Goal: Find specific page/section: Find specific page/section

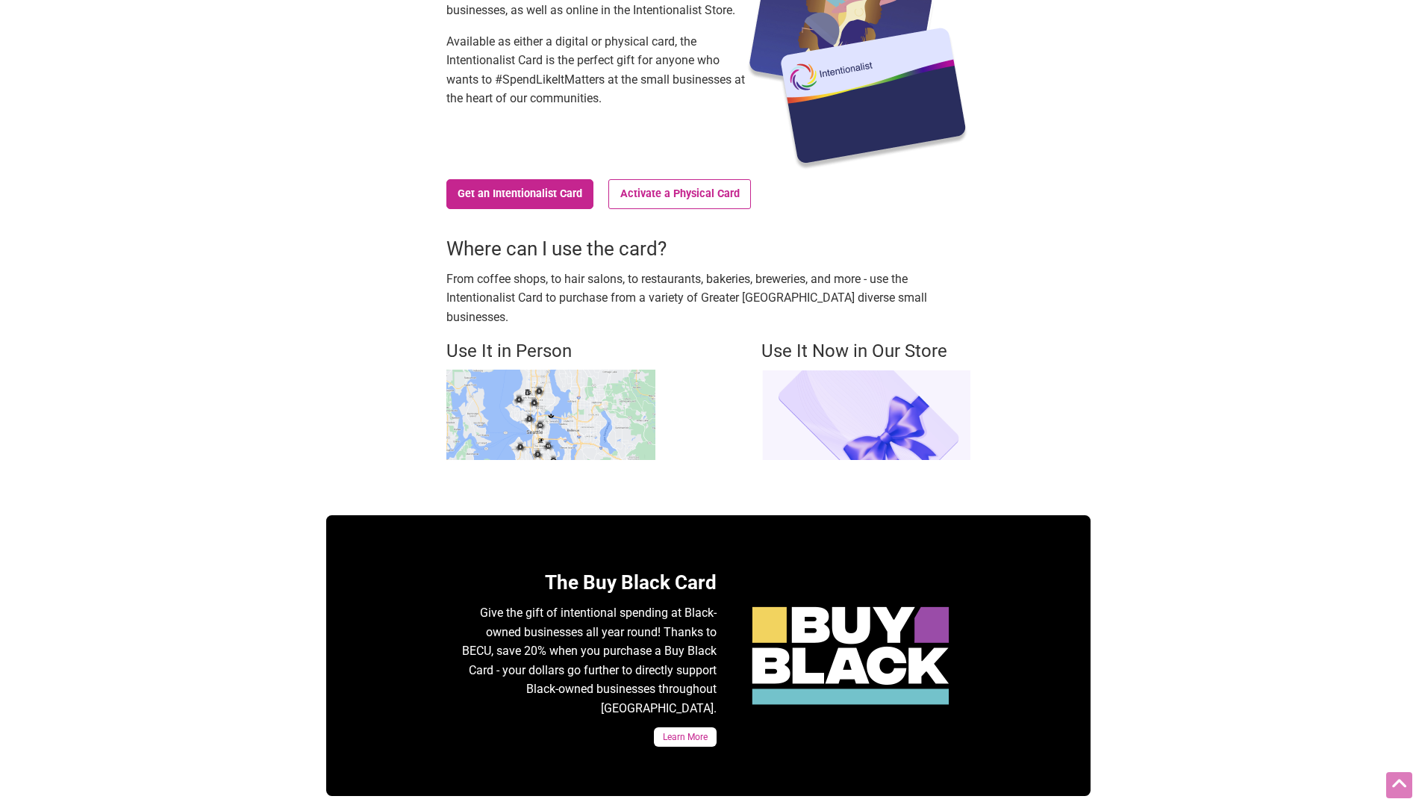
scroll to position [224, 0]
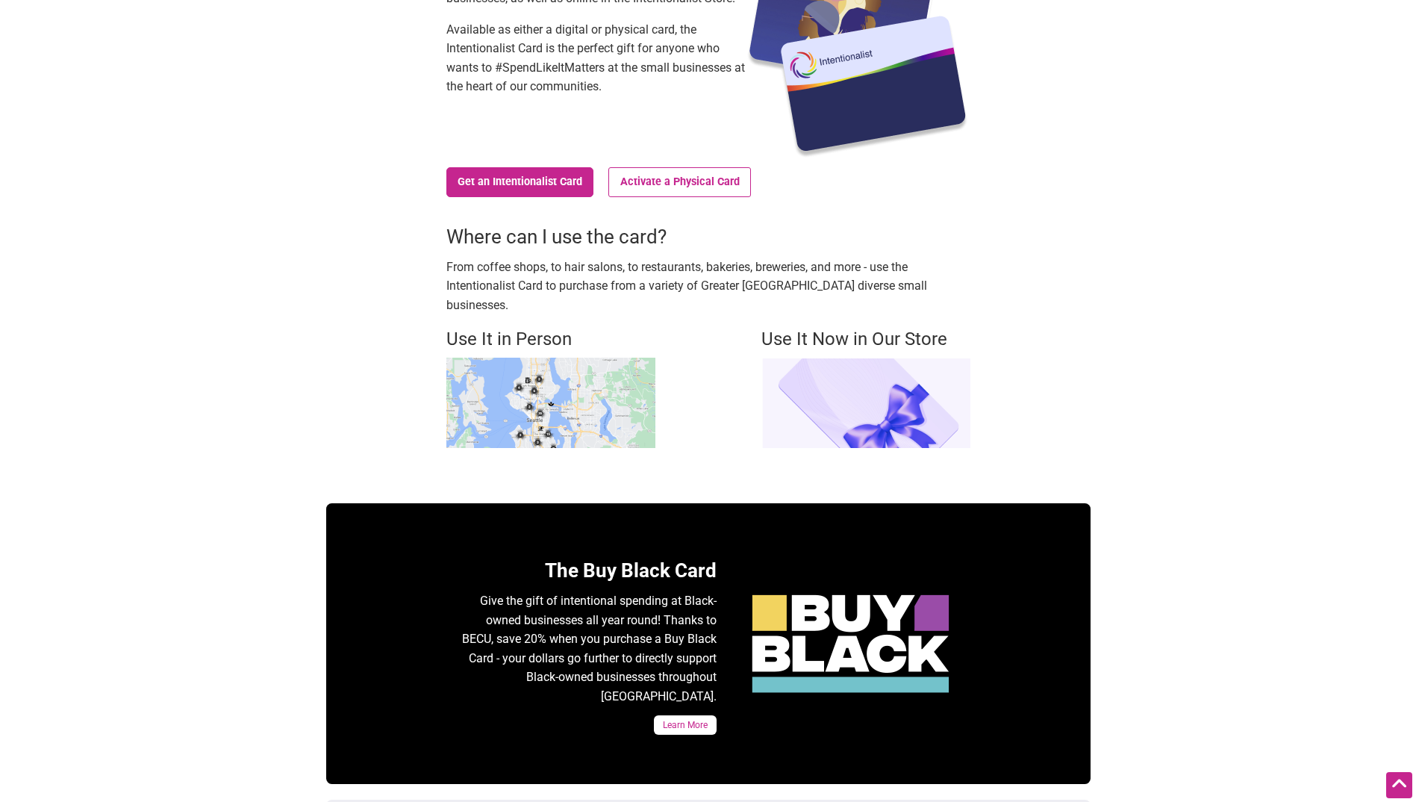
click at [548, 361] on img at bounding box center [550, 403] width 209 height 90
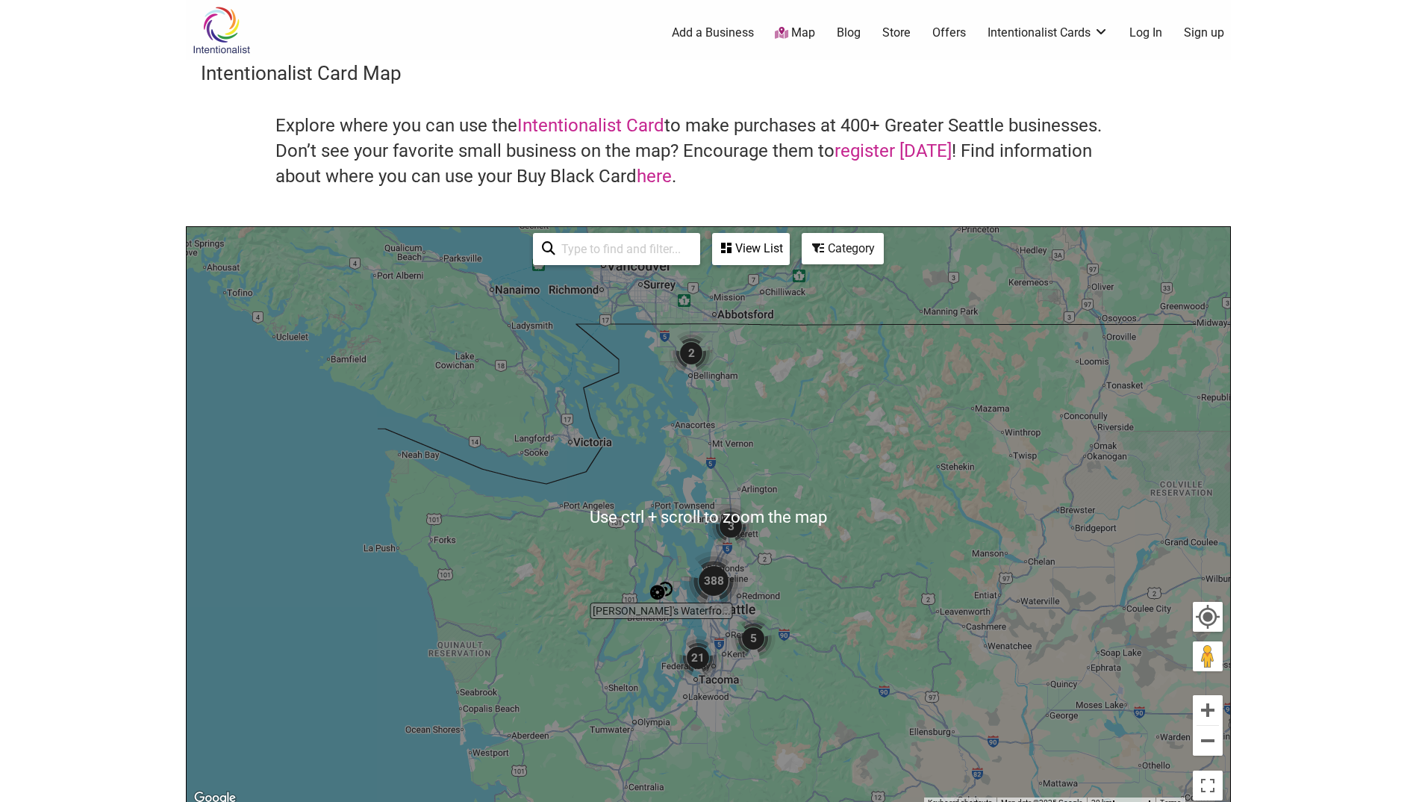
click at [732, 581] on img "388" at bounding box center [714, 581] width 60 height 60
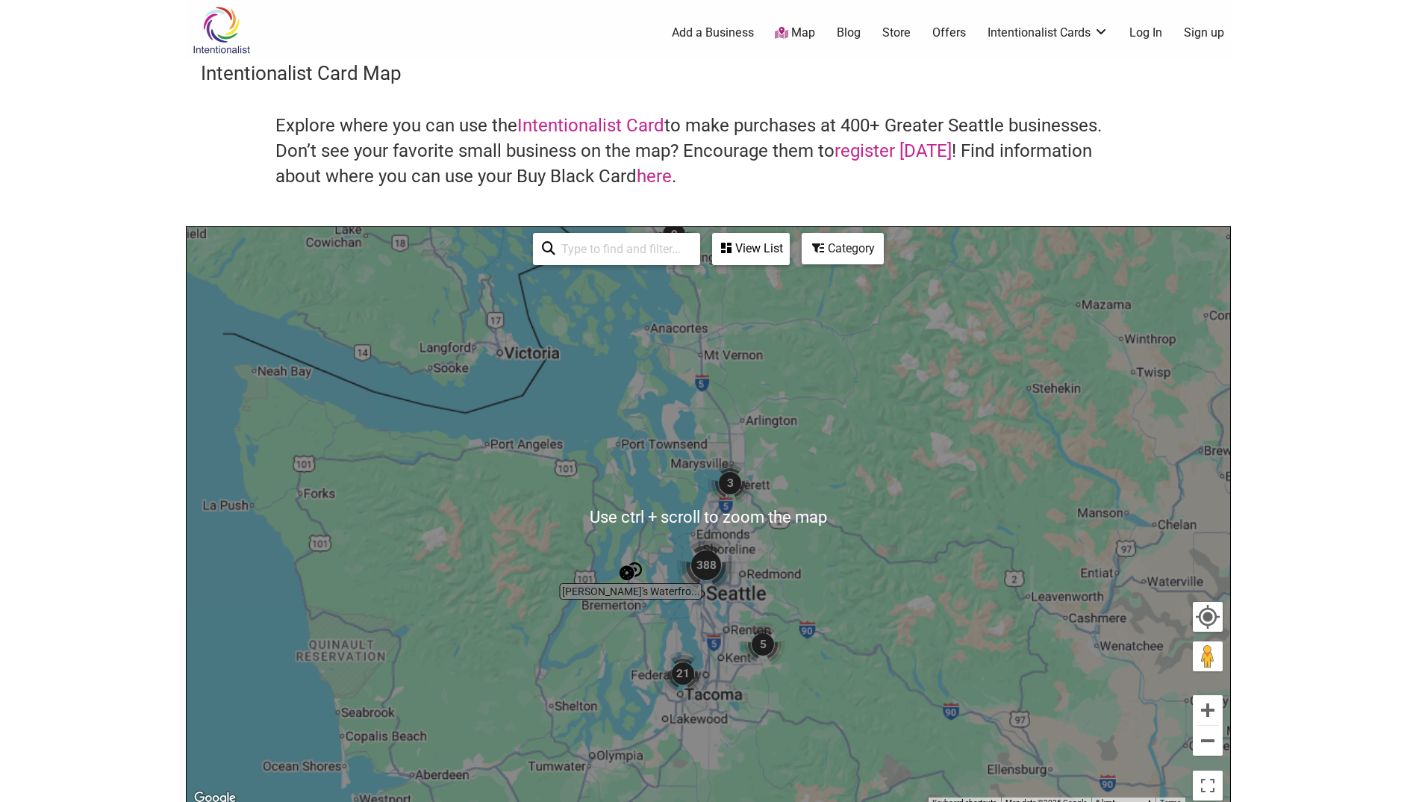
click at [732, 582] on div "To navigate, press the arrow keys." at bounding box center [709, 517] width 1044 height 581
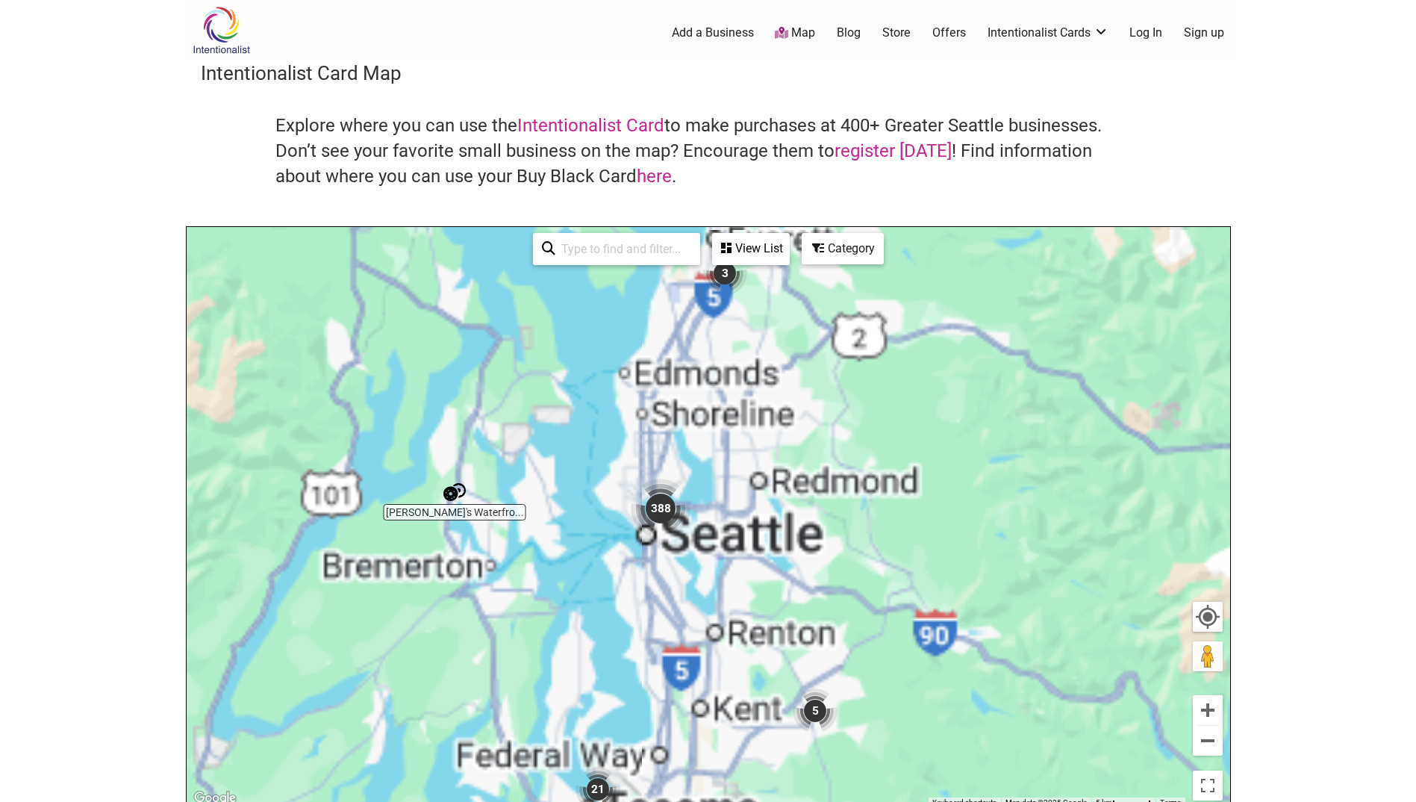
click at [732, 582] on div "To navigate, press the arrow keys." at bounding box center [709, 517] width 1044 height 581
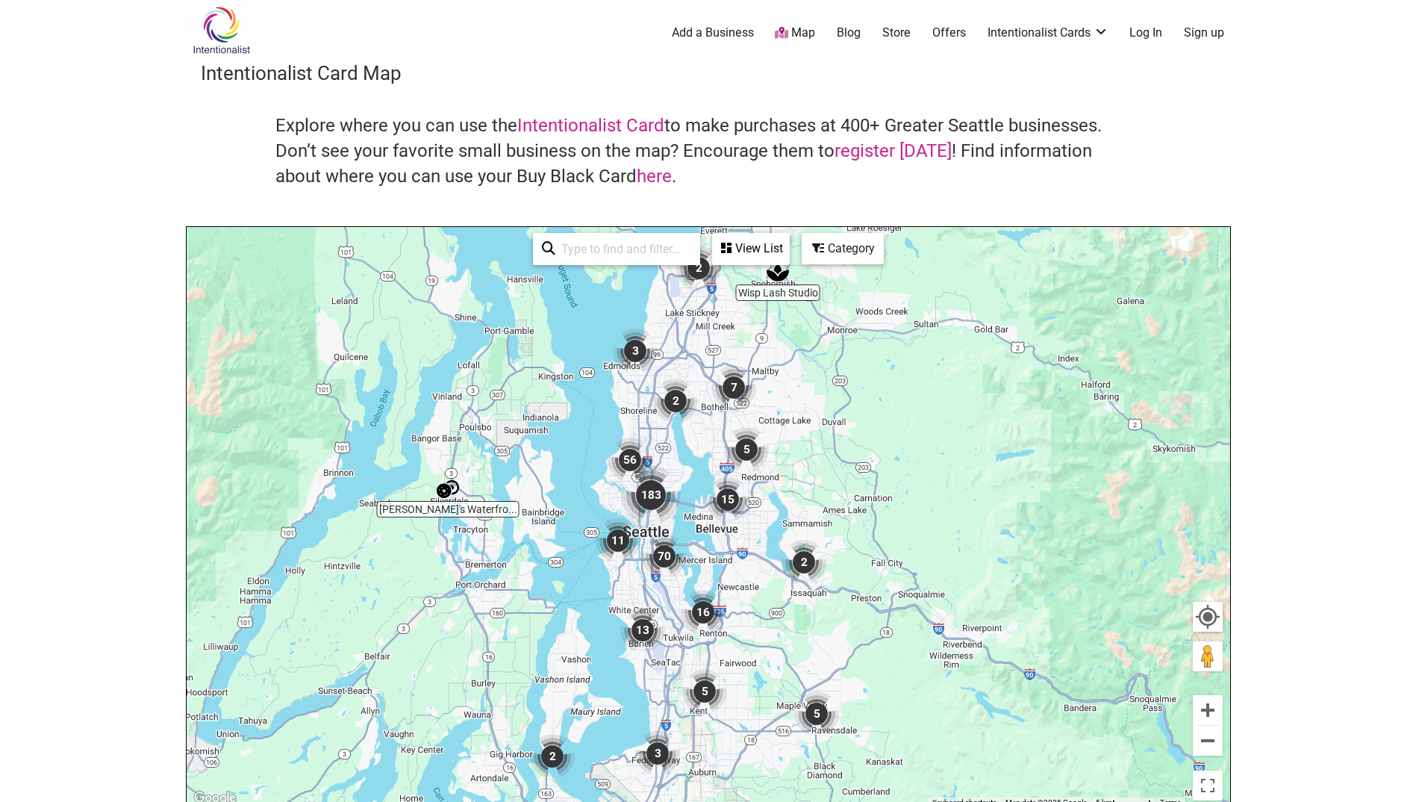
click at [659, 532] on div "To navigate, press the arrow keys." at bounding box center [709, 517] width 1044 height 581
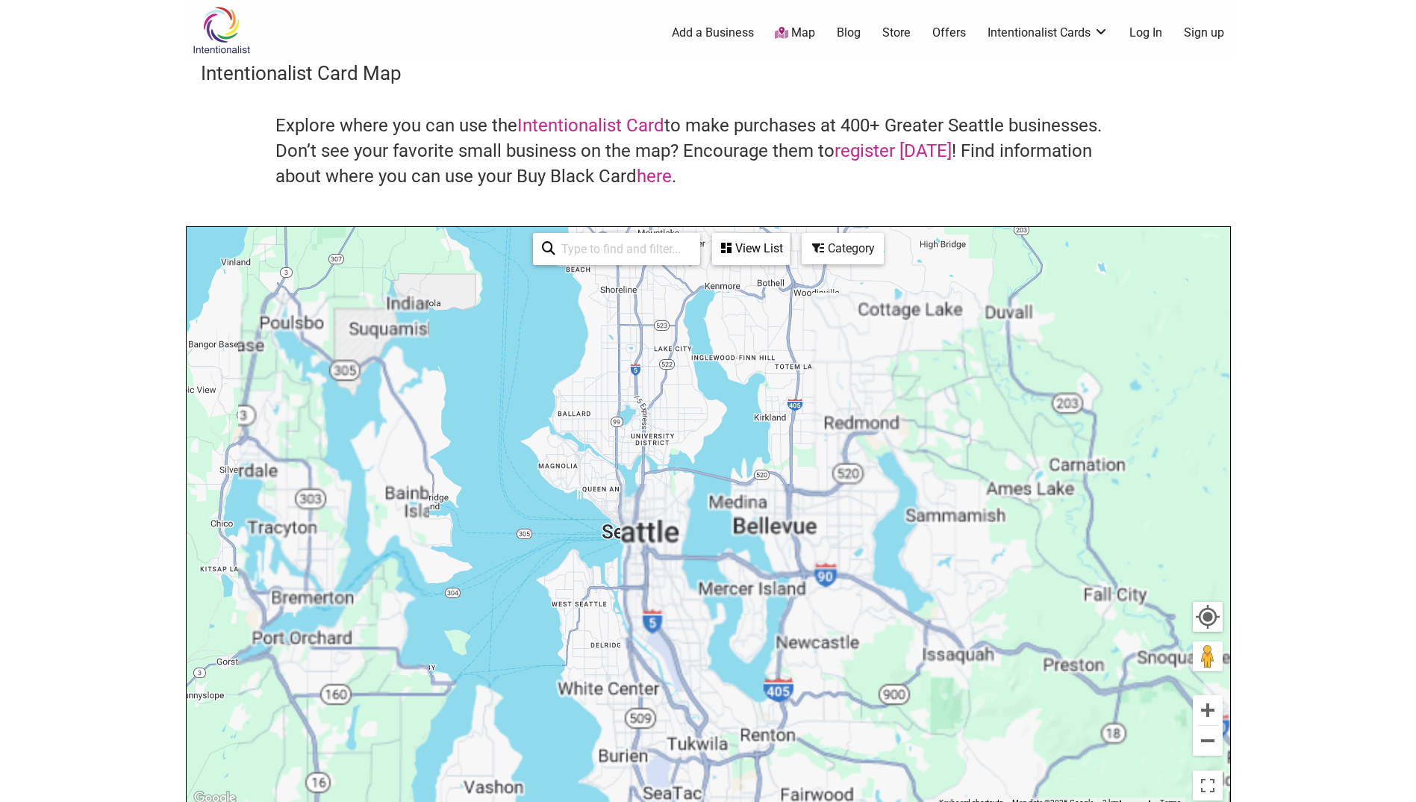
click at [641, 537] on div "To navigate, press the arrow keys." at bounding box center [709, 517] width 1044 height 581
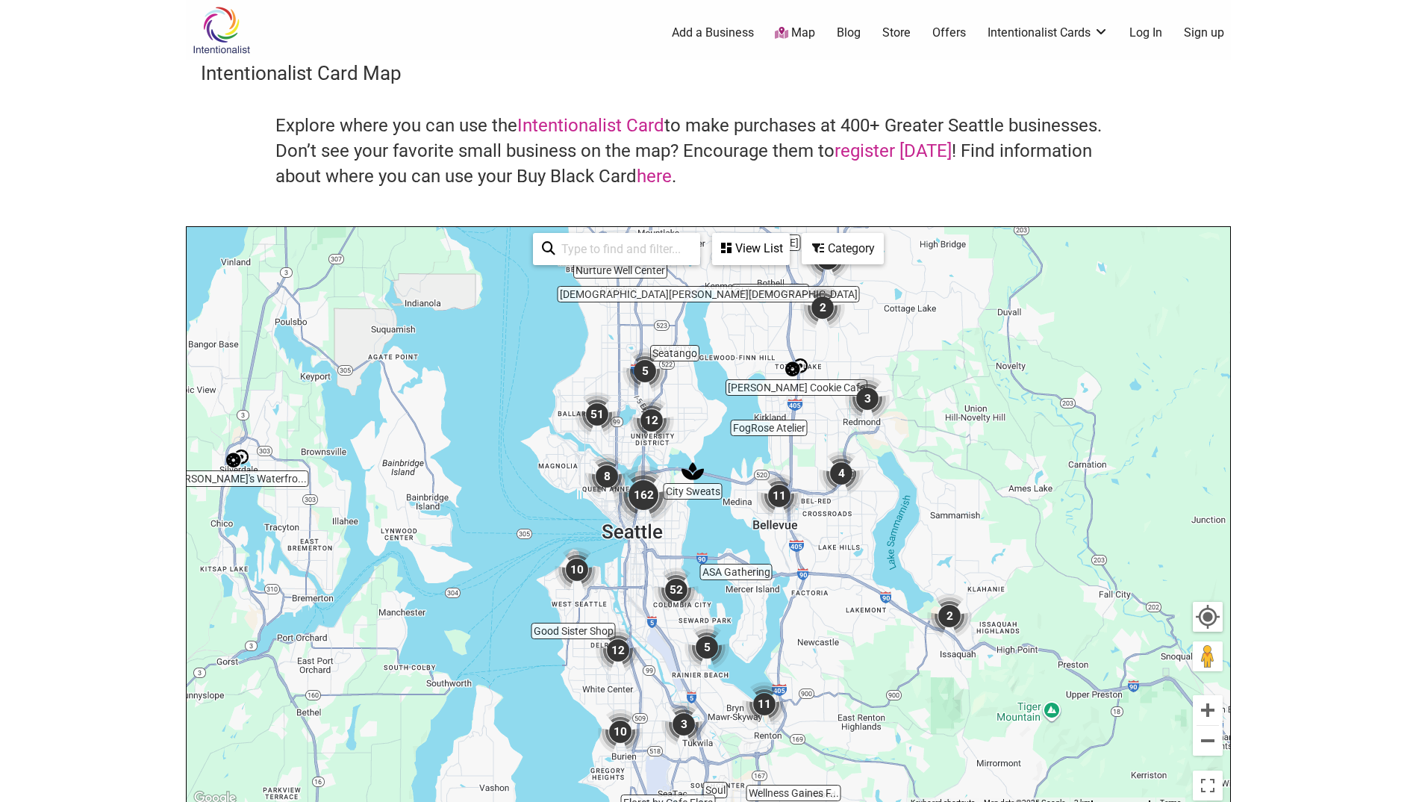
click at [584, 597] on div "To navigate, press the arrow keys." at bounding box center [709, 517] width 1044 height 581
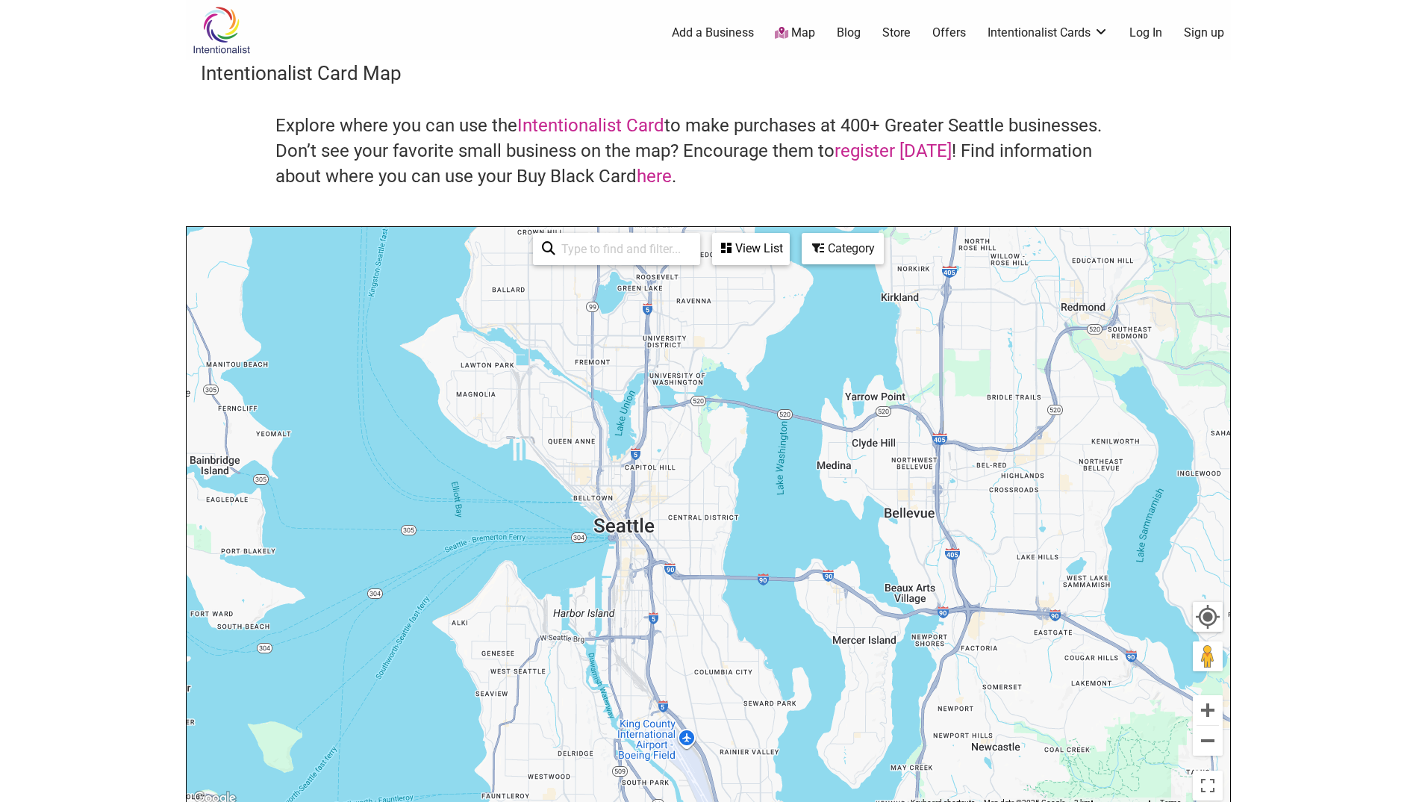
click at [582, 600] on div "To navigate, press the arrow keys." at bounding box center [709, 517] width 1044 height 581
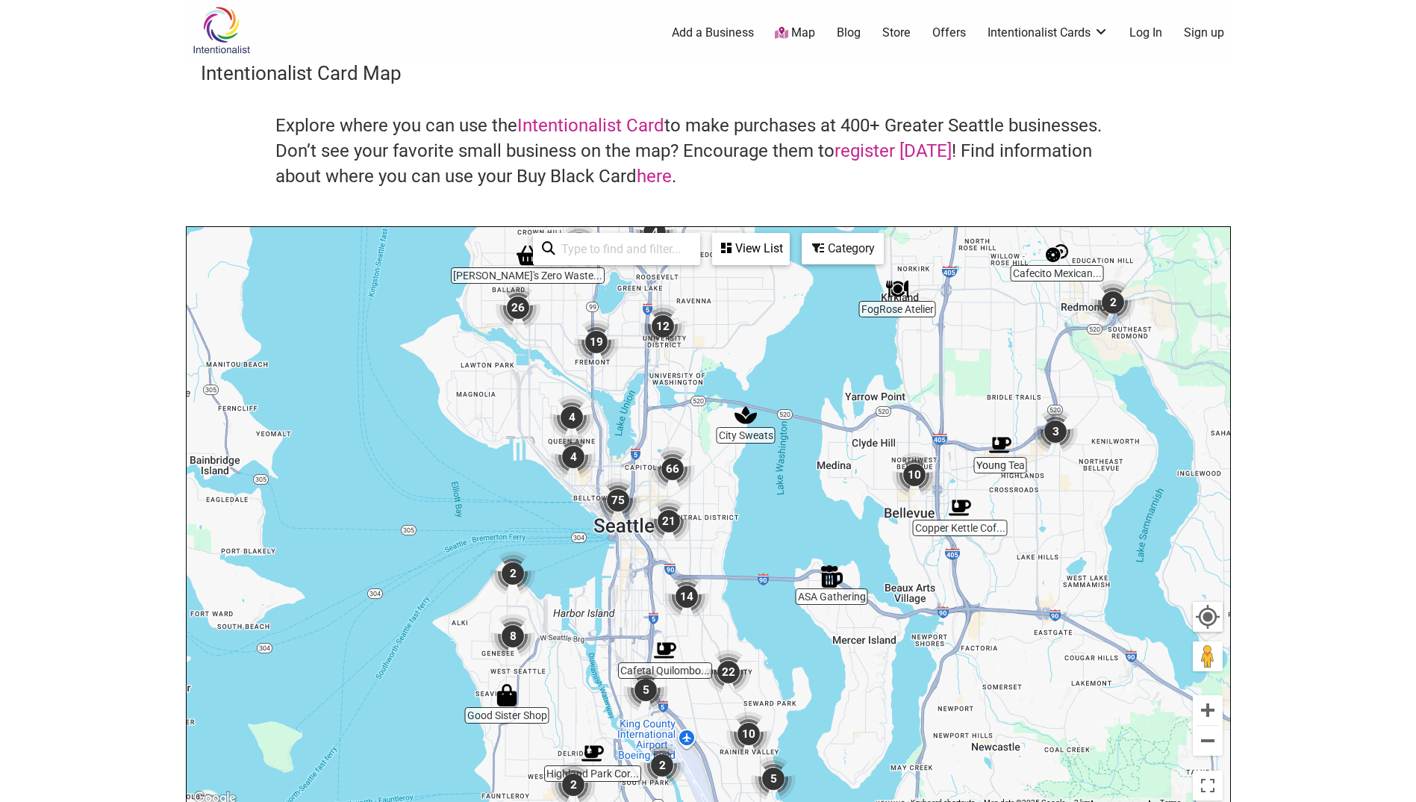
drag, startPoint x: 541, startPoint y: 644, endPoint x: 623, endPoint y: 570, distance: 110.0
click at [623, 570] on div "To navigate, press the arrow keys." at bounding box center [709, 517] width 1044 height 581
click at [531, 664] on div "To navigate, press the arrow keys." at bounding box center [709, 517] width 1044 height 581
click at [530, 664] on div "To navigate, press the arrow keys." at bounding box center [709, 517] width 1044 height 581
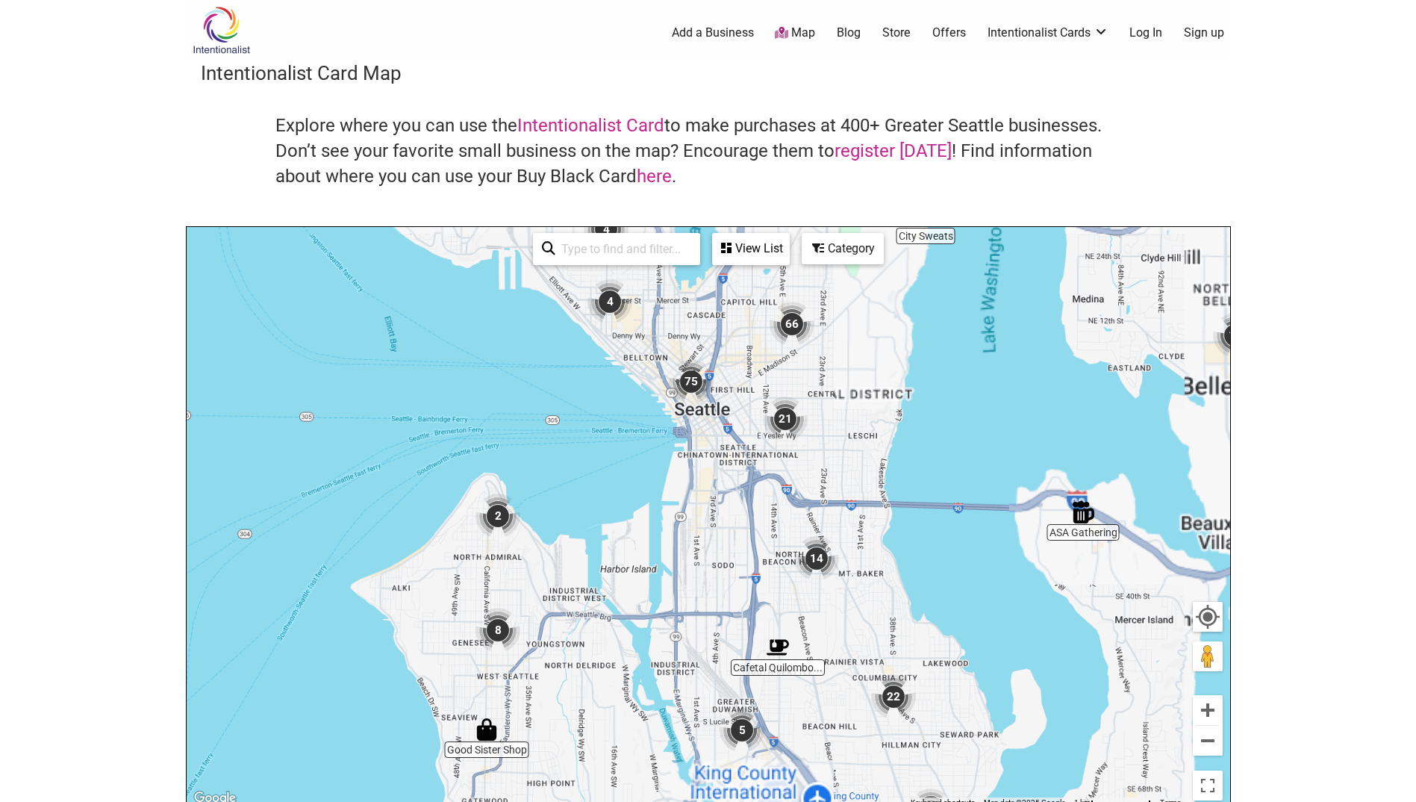
click at [519, 655] on div "To navigate, press the arrow keys." at bounding box center [709, 517] width 1044 height 581
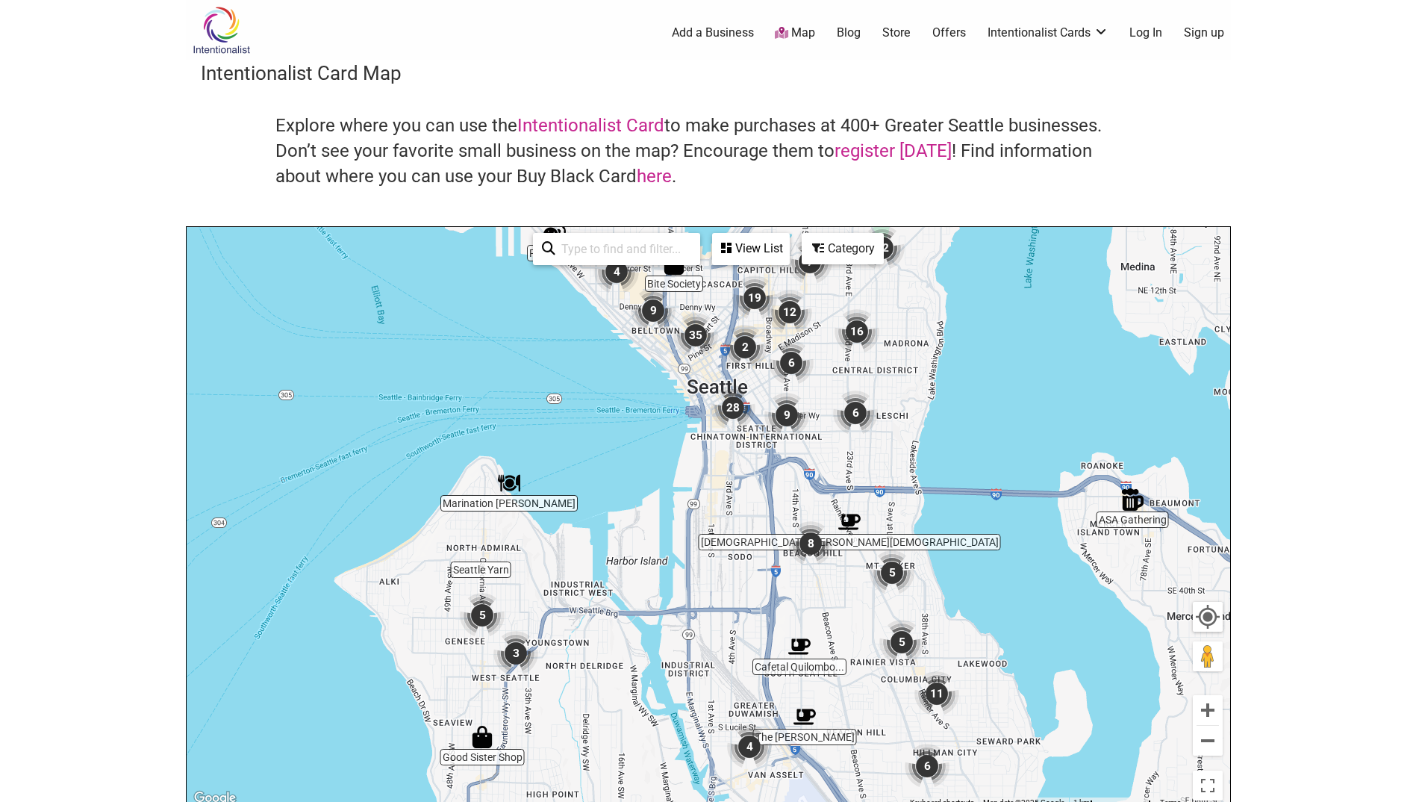
click at [519, 655] on img "3" at bounding box center [515, 653] width 45 height 45
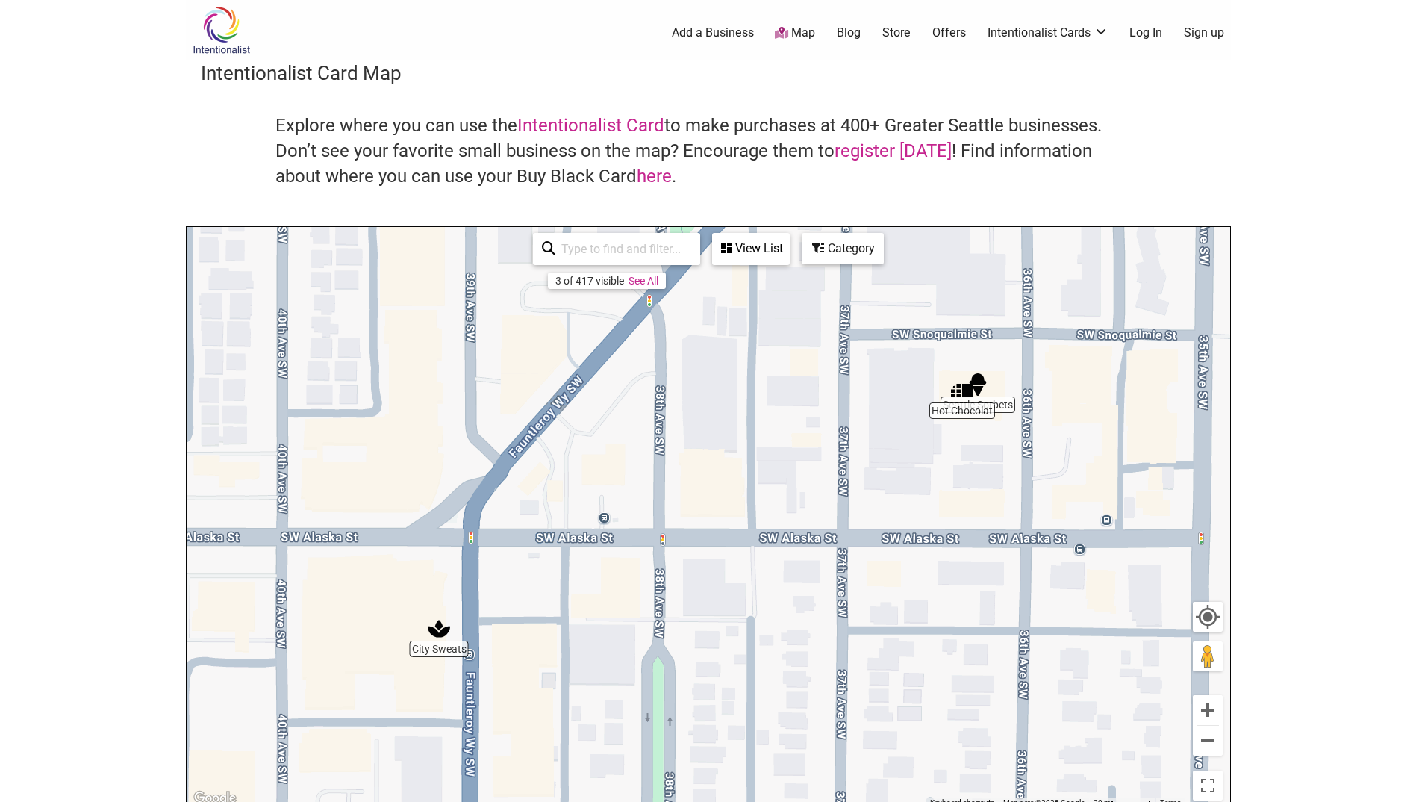
click at [441, 629] on img "City Sweats" at bounding box center [439, 628] width 22 height 22
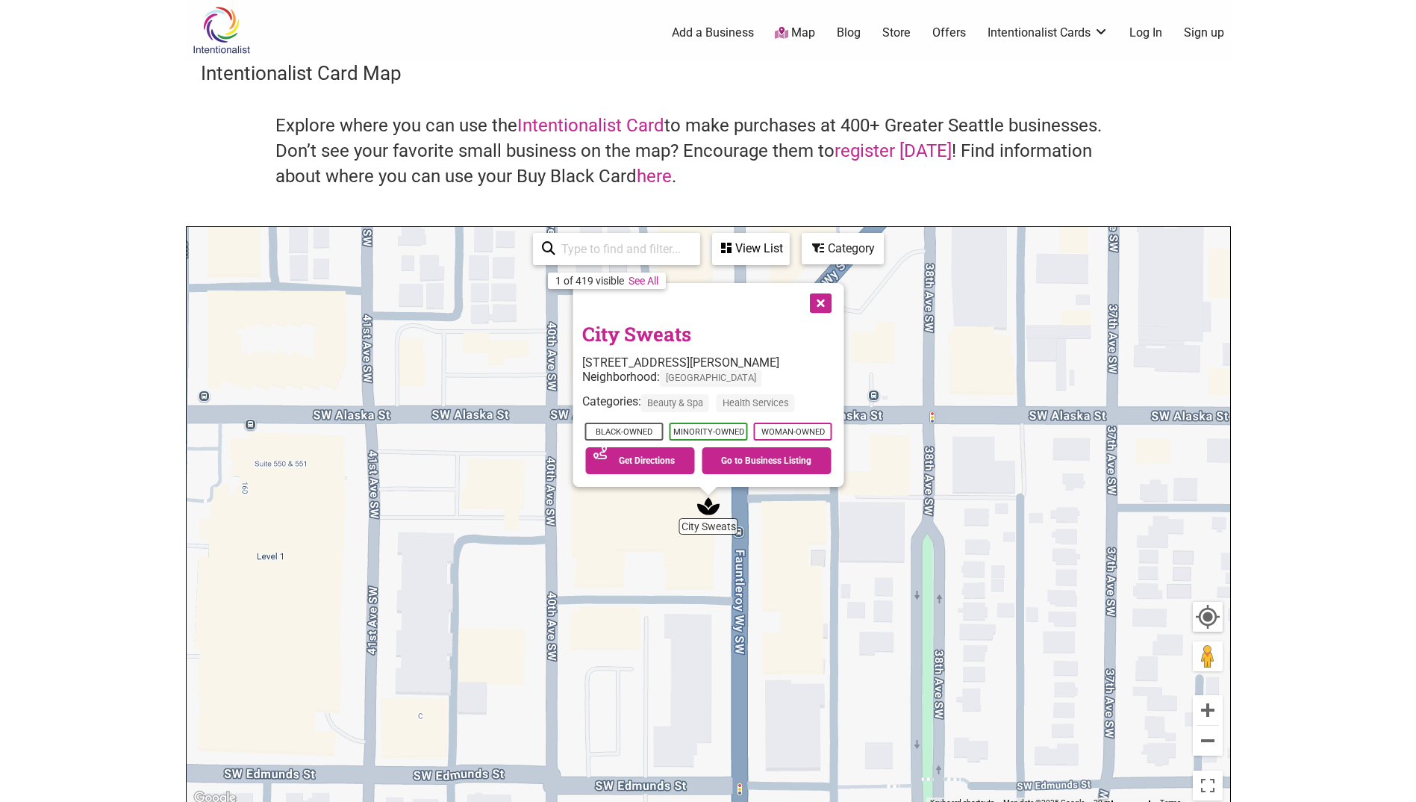
click at [830, 308] on button "Close" at bounding box center [818, 301] width 37 height 37
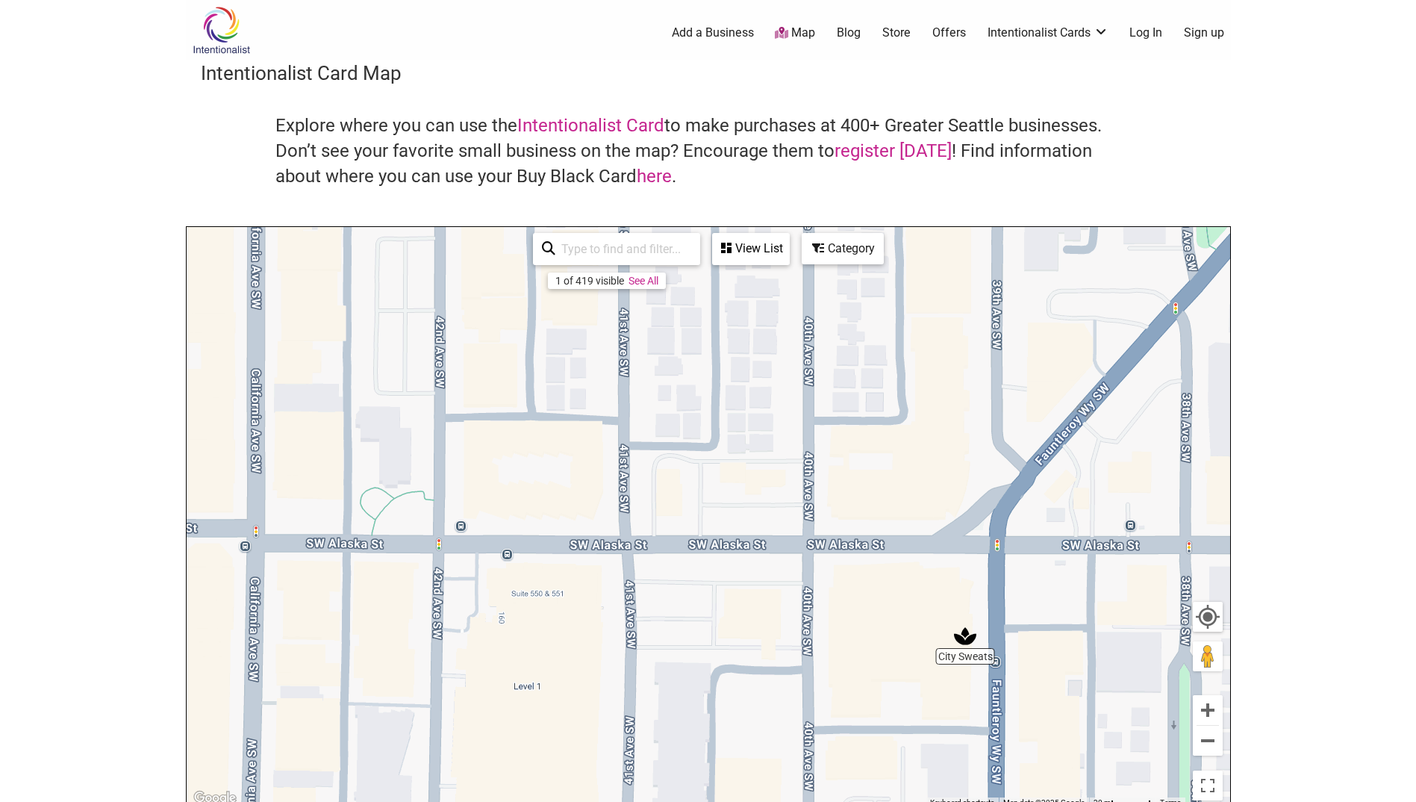
drag, startPoint x: 590, startPoint y: 405, endPoint x: 840, endPoint y: 530, distance: 278.8
click at [840, 530] on div "To navigate, press the arrow keys." at bounding box center [709, 517] width 1044 height 581
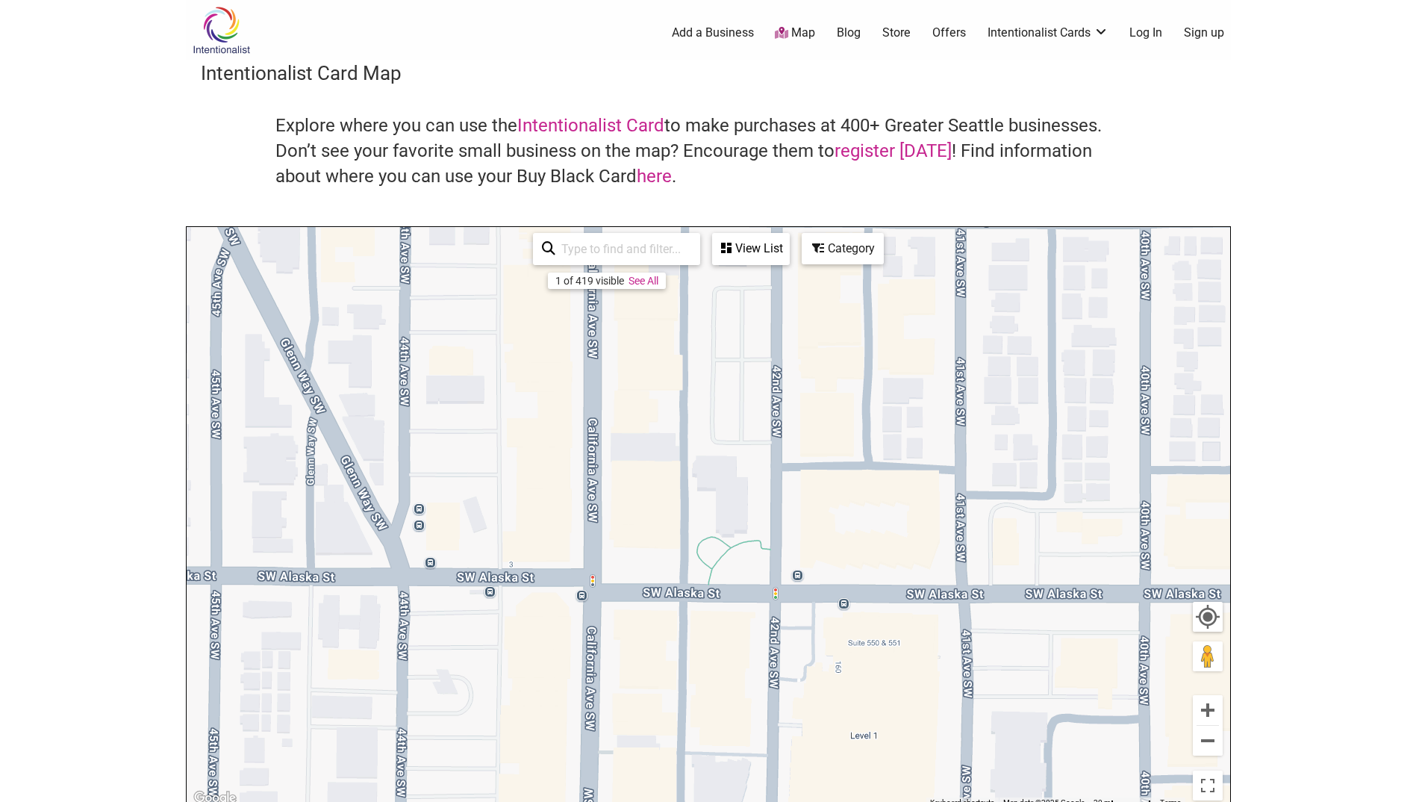
drag, startPoint x: 606, startPoint y: 565, endPoint x: 970, endPoint y: 620, distance: 368.4
click at [969, 620] on div "To navigate, press the arrow keys." at bounding box center [709, 517] width 1044 height 581
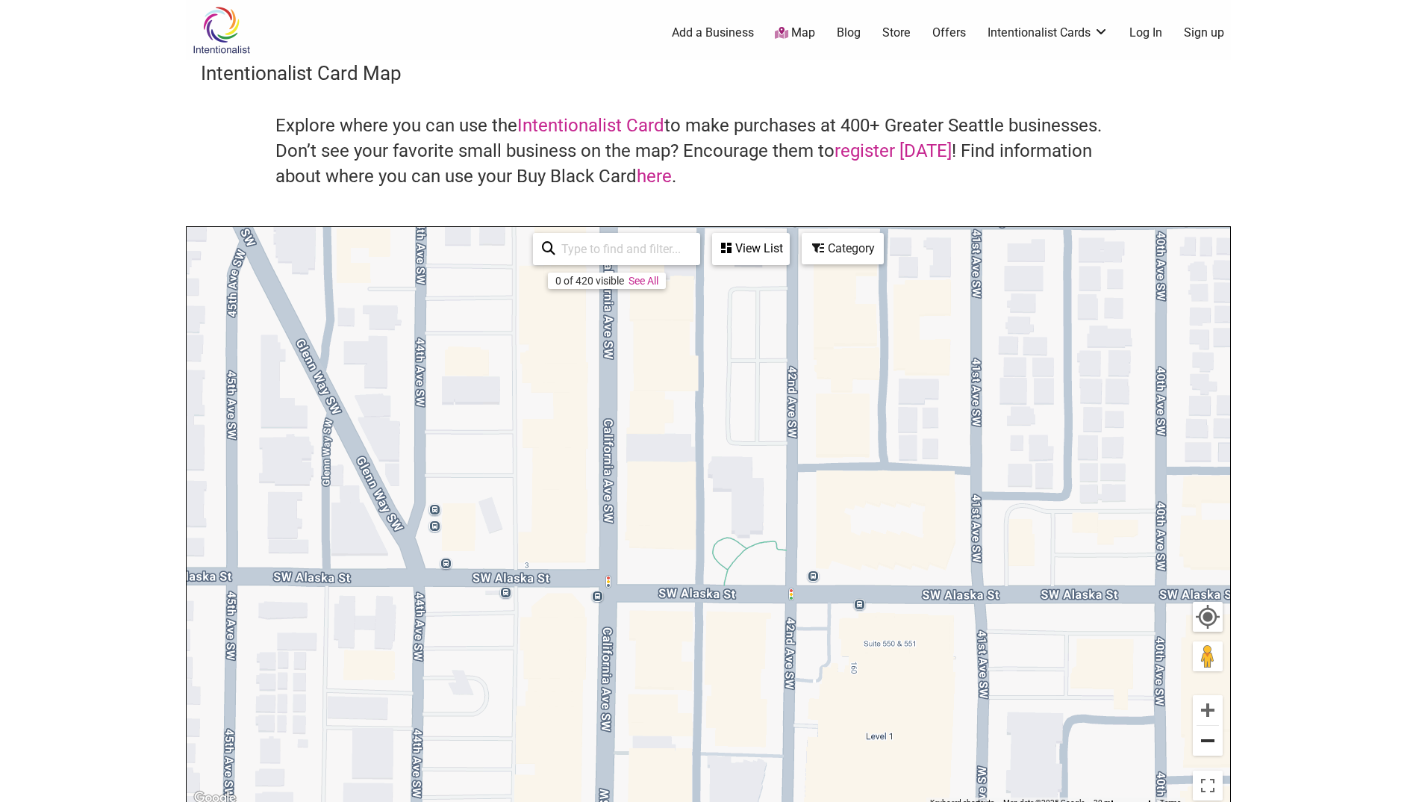
click at [1206, 742] on button "Zoom out" at bounding box center [1208, 741] width 30 height 30
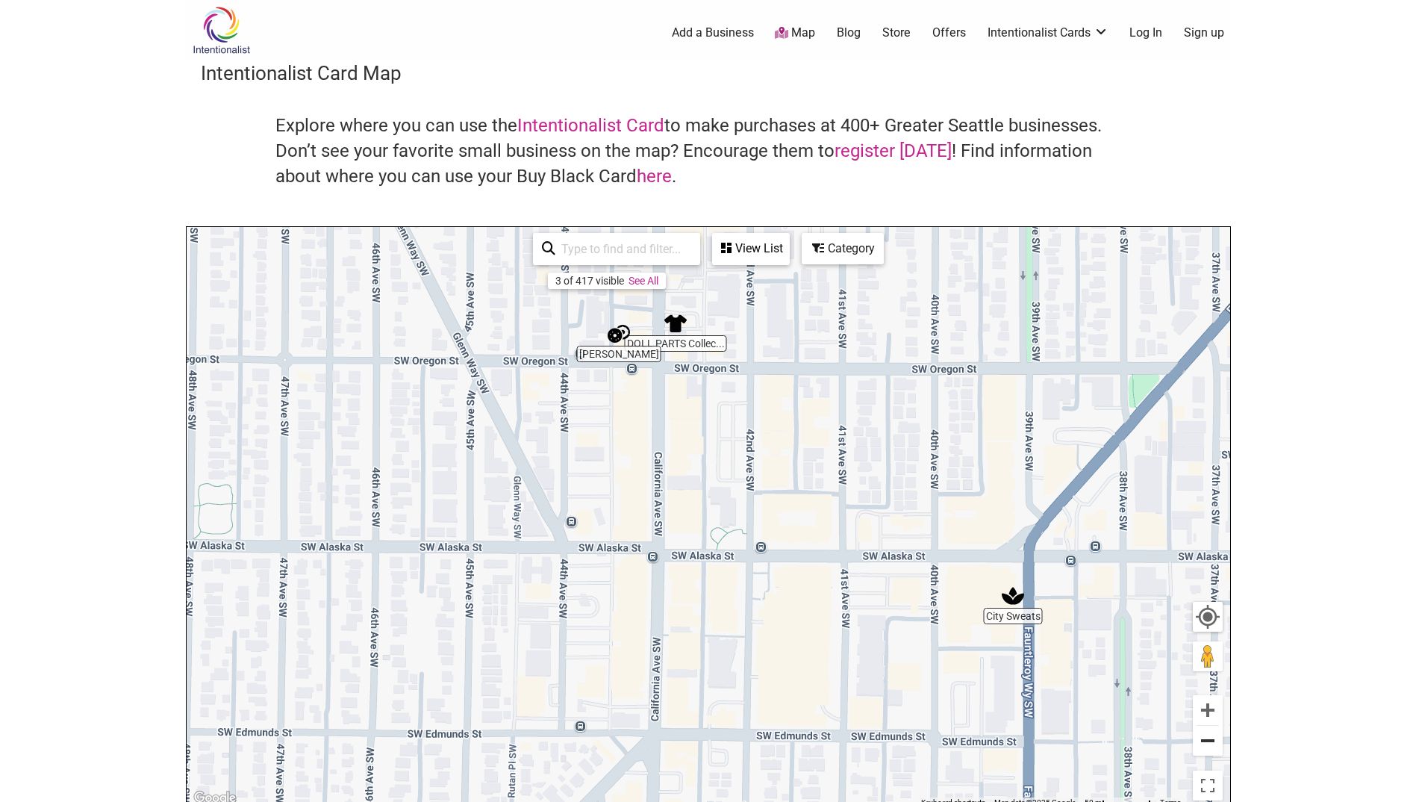
click at [1206, 742] on button "Zoom out" at bounding box center [1208, 741] width 30 height 30
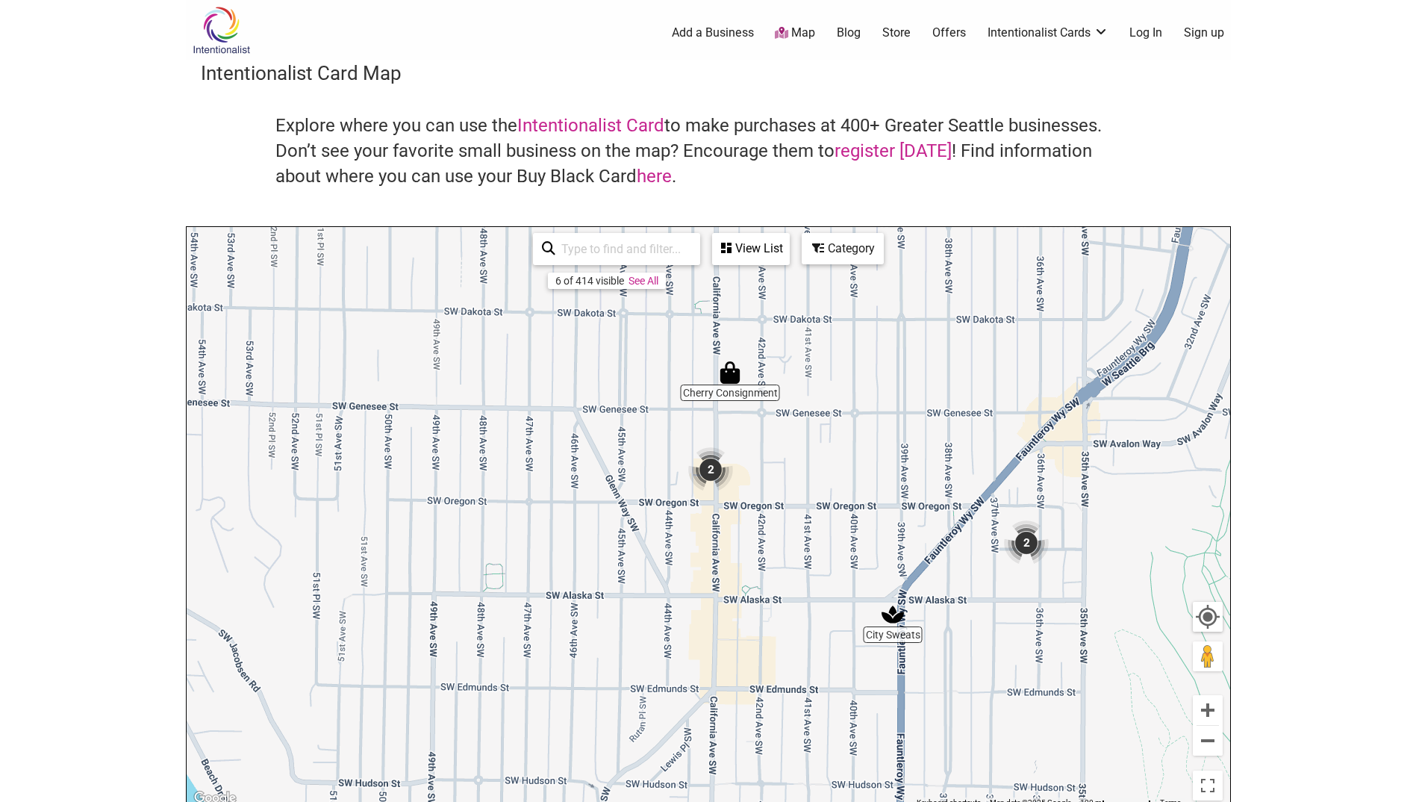
drag, startPoint x: 707, startPoint y: 487, endPoint x: 742, endPoint y: 555, distance: 77.1
click at [742, 555] on div "To navigate, press the arrow keys." at bounding box center [709, 517] width 1044 height 581
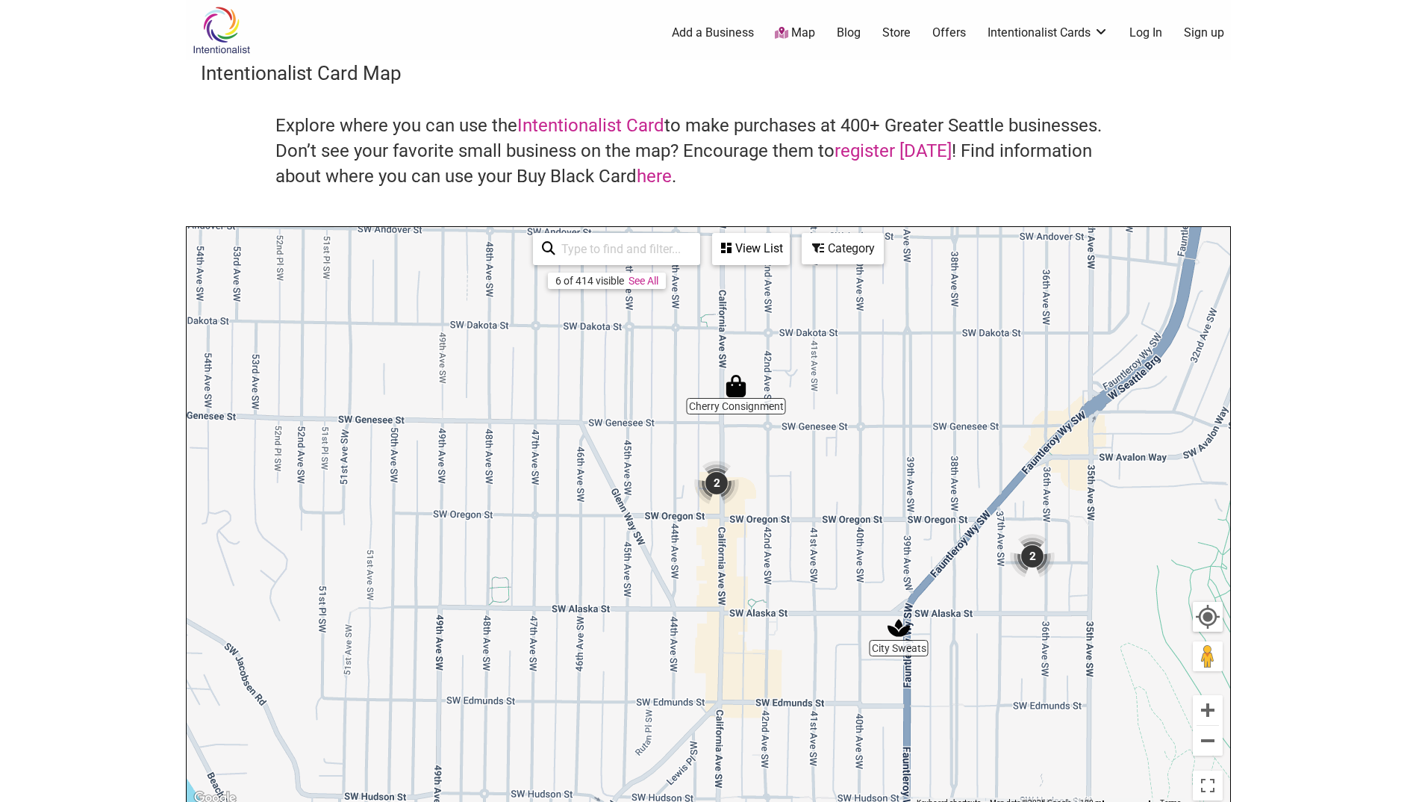
click at [732, 537] on div "To navigate, press the arrow keys." at bounding box center [709, 517] width 1044 height 581
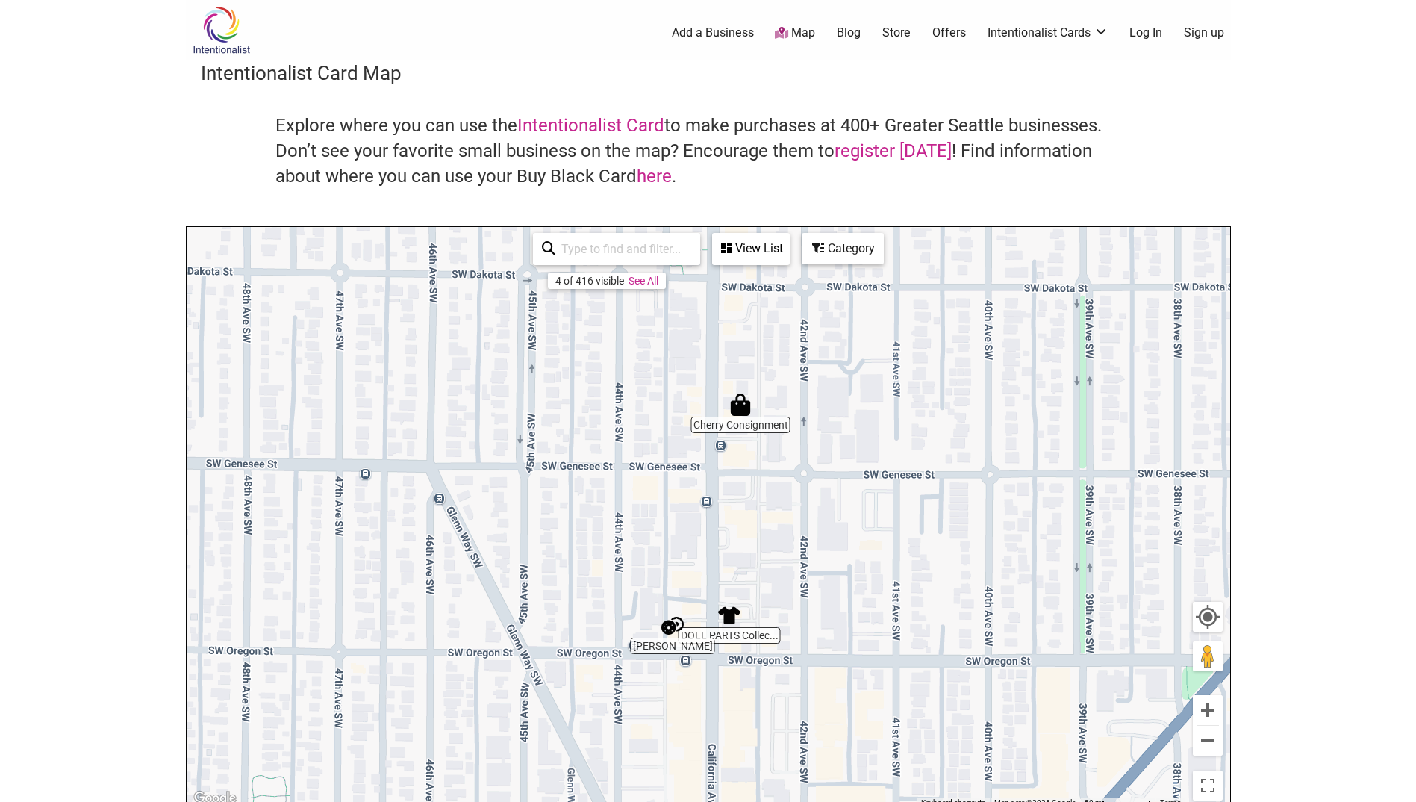
drag, startPoint x: 772, startPoint y: 408, endPoint x: 773, endPoint y: 570, distance: 161.3
click at [773, 570] on div "To navigate, press the arrow keys." at bounding box center [709, 517] width 1044 height 581
click at [1208, 742] on button "Zoom out" at bounding box center [1208, 741] width 30 height 30
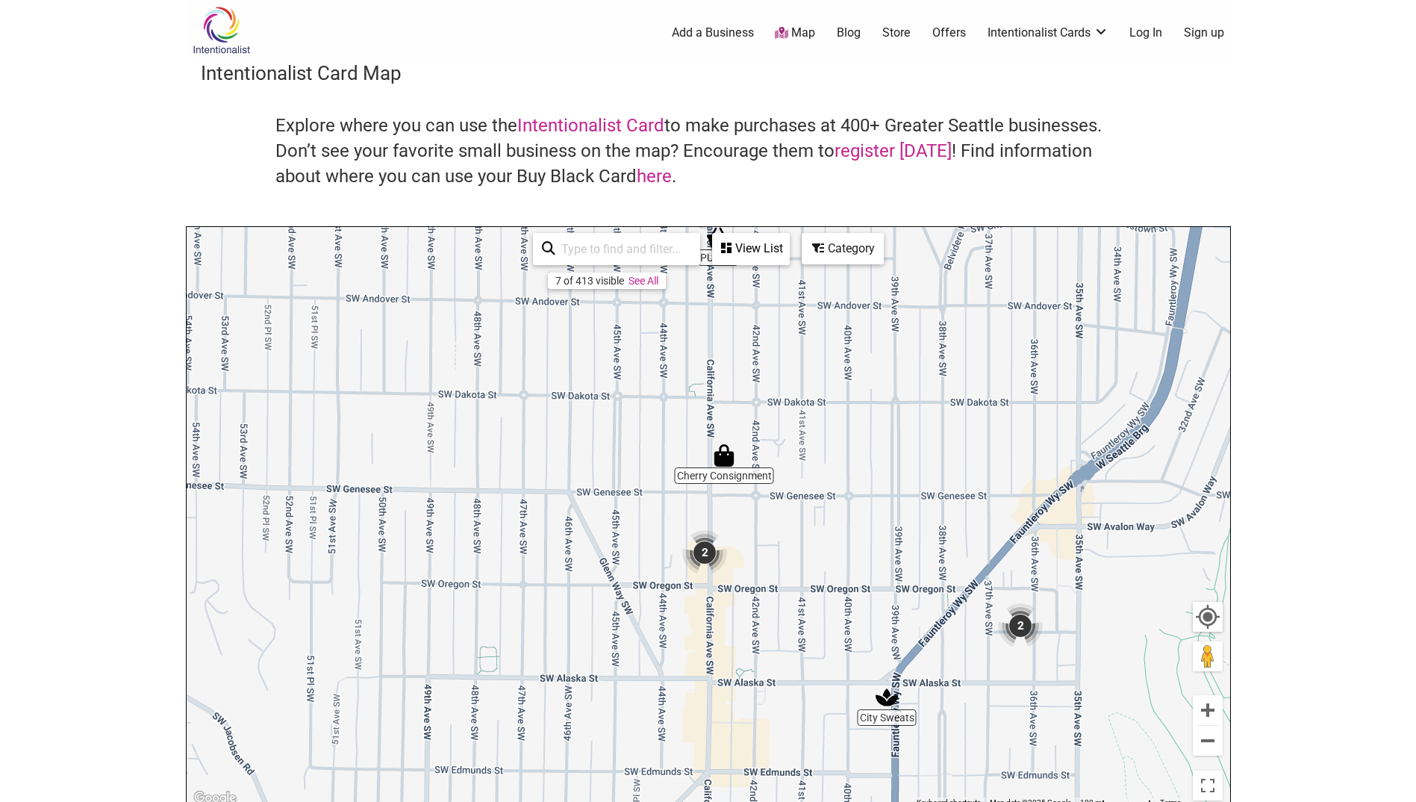
click at [1012, 622] on img "2" at bounding box center [1020, 625] width 45 height 45
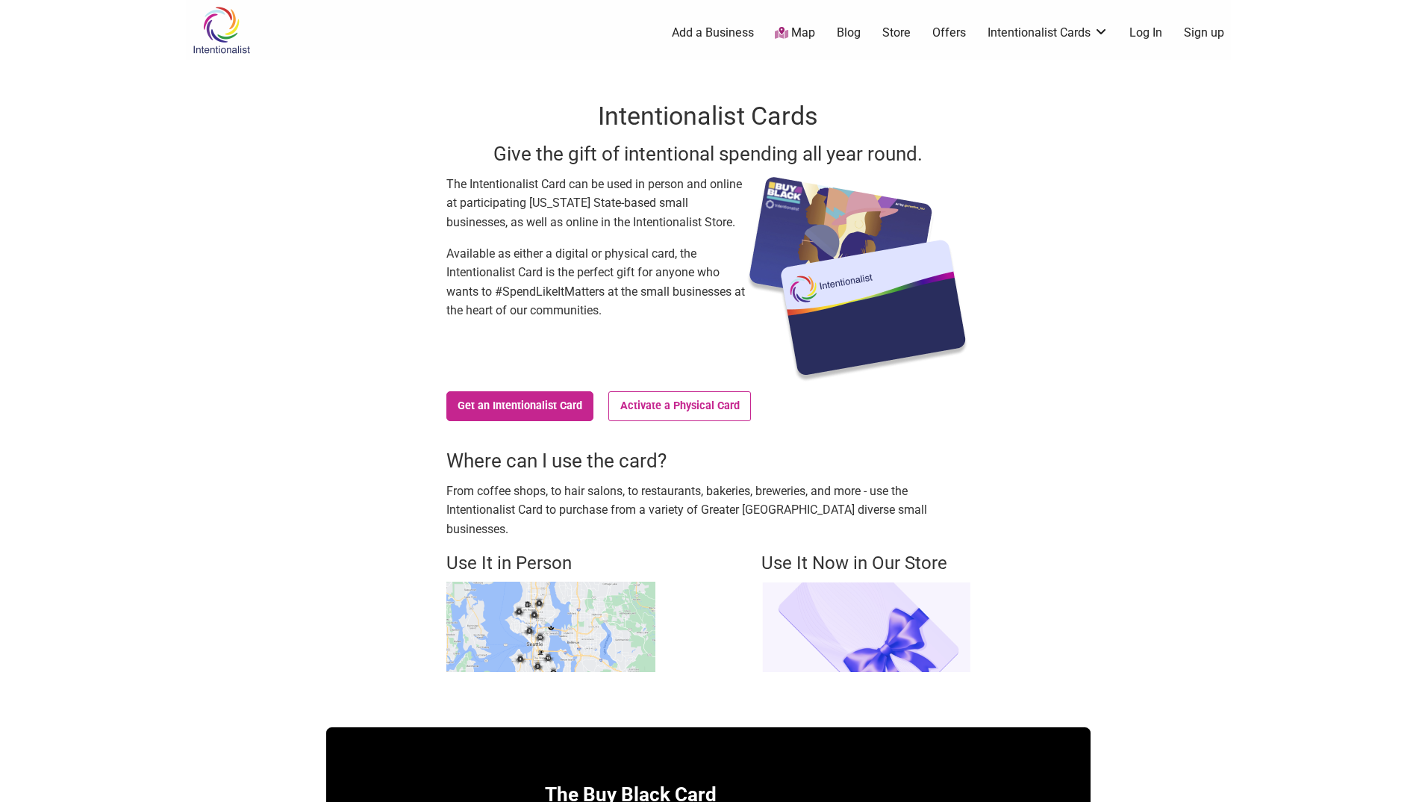
click at [885, 625] on img at bounding box center [865, 627] width 209 height 90
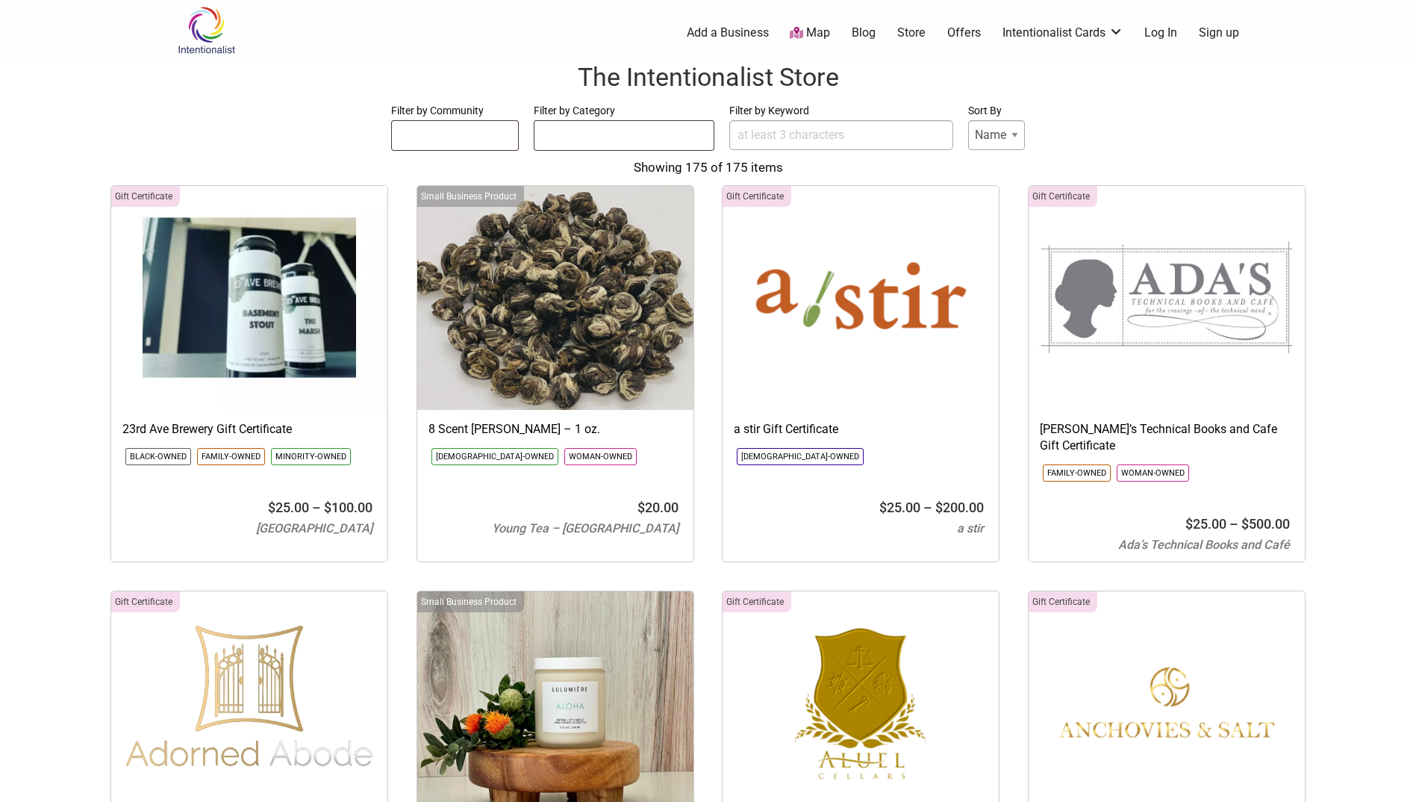
select select
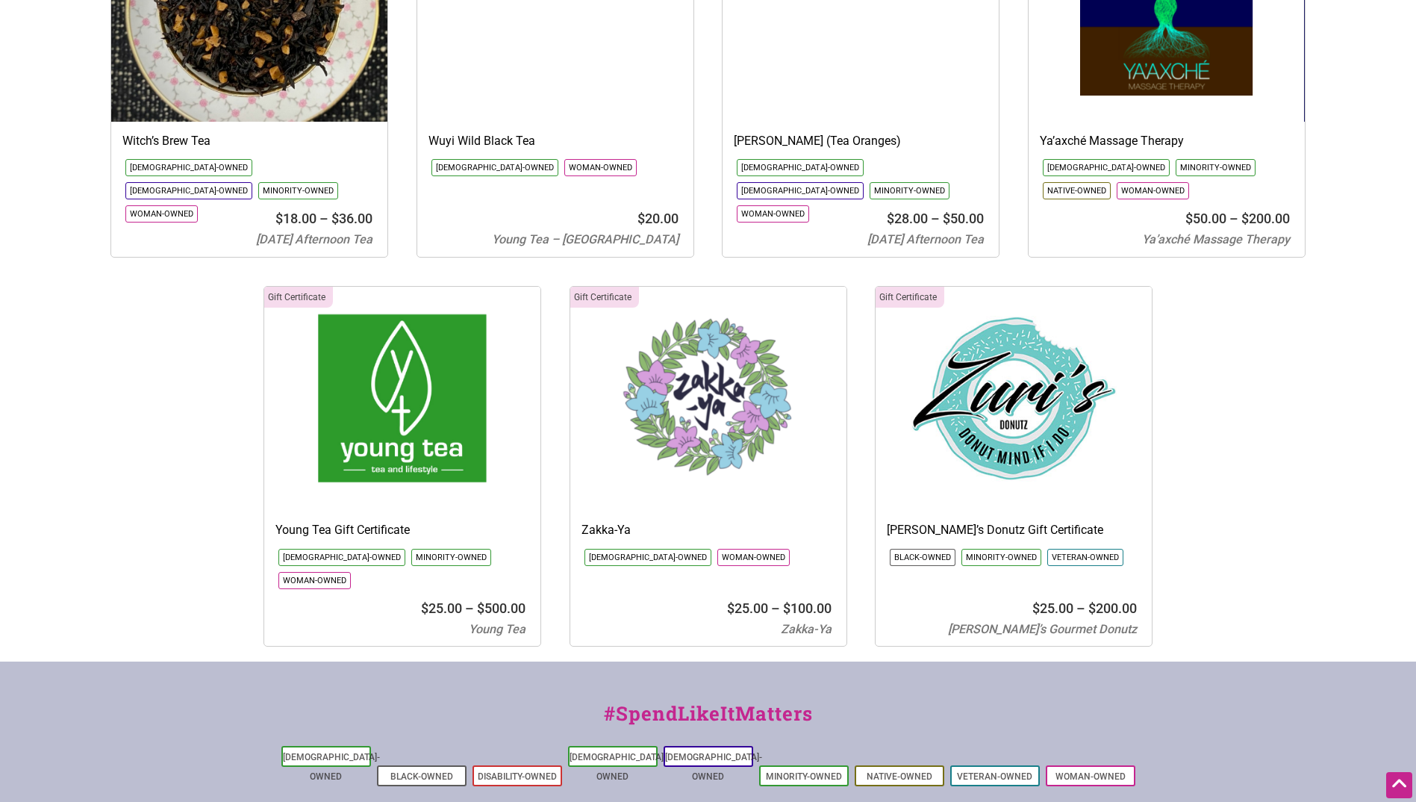
scroll to position [16871, 0]
